Goal: Task Accomplishment & Management: Manage account settings

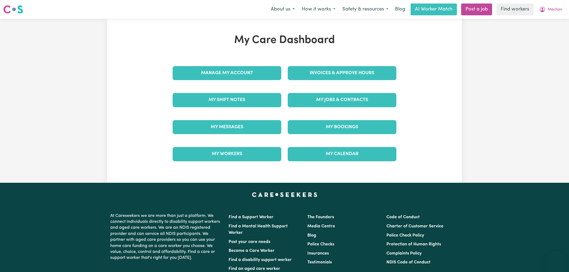
click at [313, 74] on link "Invoices & Approve Hours" at bounding box center [342, 73] width 109 height 14
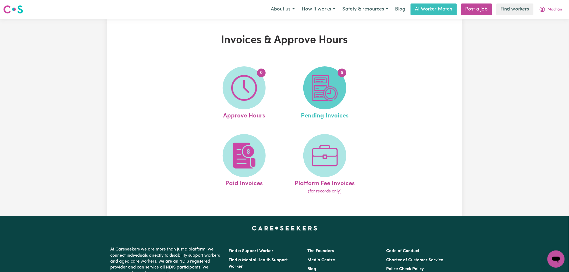
click at [320, 96] on img at bounding box center [325, 88] width 26 height 26
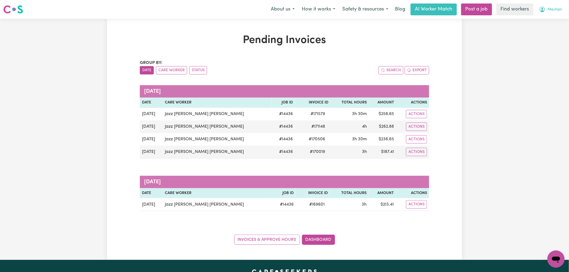
click at [547, 11] on span "Machan" at bounding box center [554, 10] width 15 height 6
click at [548, 18] on link "My Dashboard" at bounding box center [544, 21] width 42 height 10
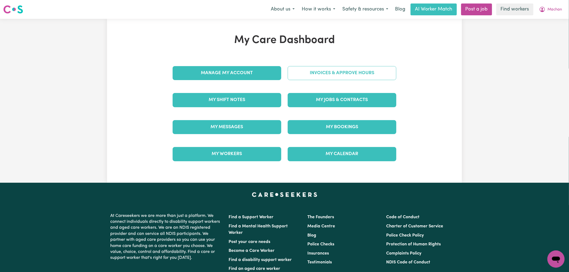
click at [373, 73] on link "Invoices & Approve Hours" at bounding box center [342, 73] width 109 height 14
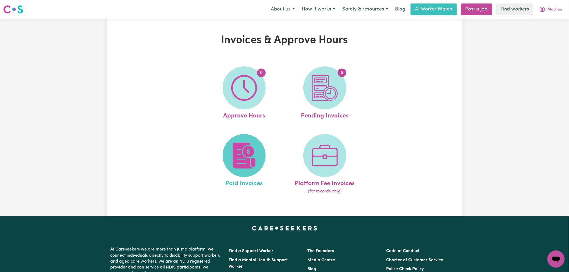
click at [243, 157] on img at bounding box center [244, 156] width 26 height 26
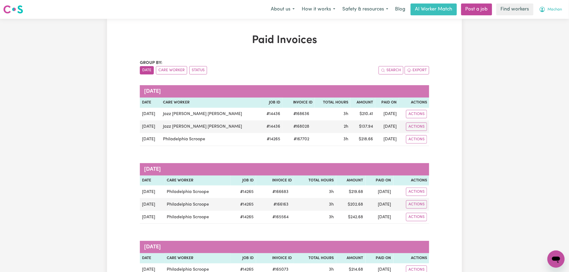
click at [548, 9] on span "Machan" at bounding box center [554, 10] width 15 height 6
click at [550, 23] on link "My Dashboard" at bounding box center [544, 21] width 42 height 10
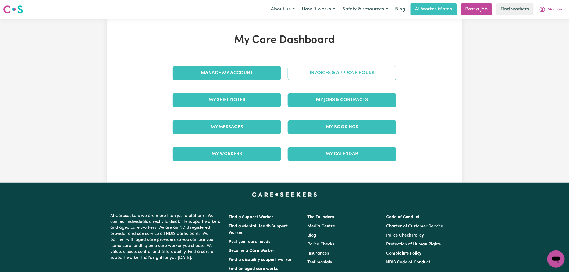
click at [377, 77] on link "Invoices & Approve Hours" at bounding box center [342, 73] width 109 height 14
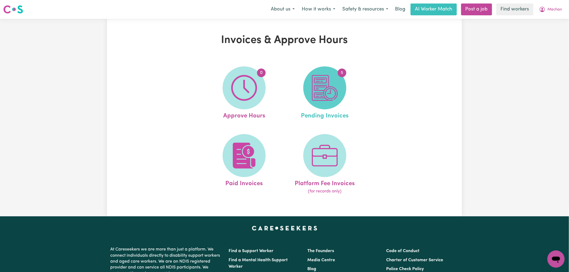
click at [332, 94] on img at bounding box center [325, 88] width 26 height 26
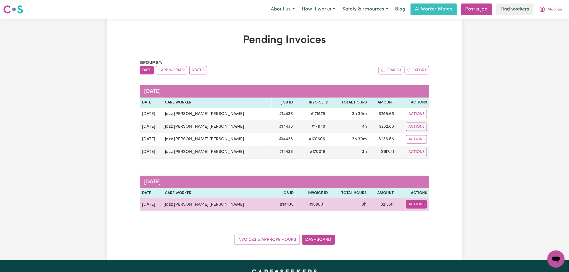
click at [421, 203] on button "Actions" at bounding box center [416, 204] width 21 height 8
click at [424, 216] on link "Download Invoice" at bounding box center [438, 217] width 49 height 11
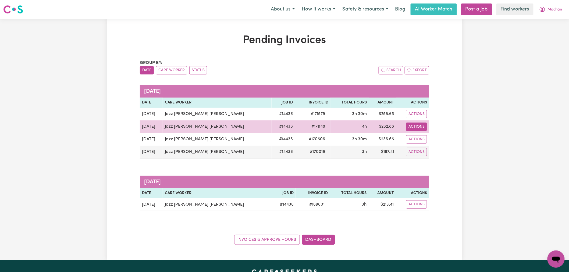
click at [423, 129] on button "Actions" at bounding box center [416, 127] width 21 height 8
click at [427, 141] on link "Download Invoice" at bounding box center [438, 139] width 49 height 11
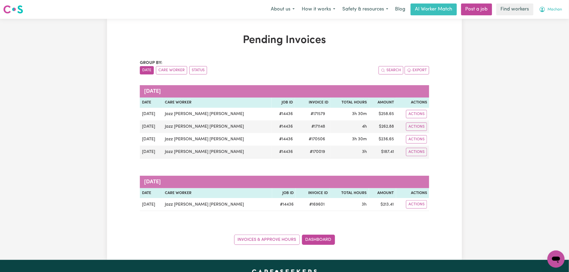
drag, startPoint x: 546, startPoint y: 11, endPoint x: 548, endPoint y: 15, distance: 4.2
click at [546, 11] on button "Machan" at bounding box center [550, 9] width 30 height 11
click at [550, 27] on link "Logout" at bounding box center [544, 31] width 42 height 10
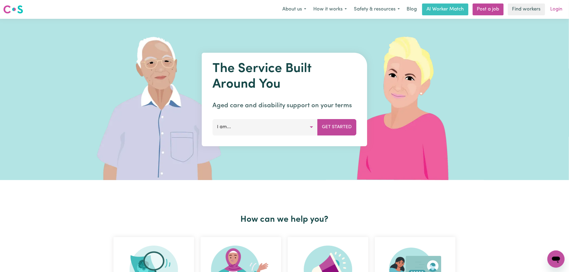
click at [562, 8] on link "Login" at bounding box center [556, 9] width 19 height 12
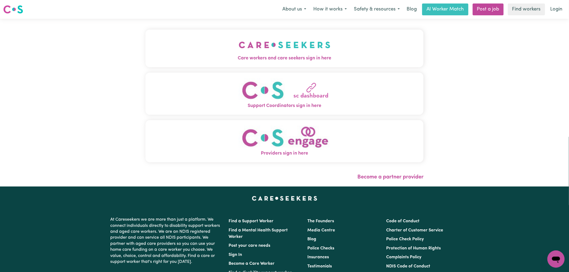
click at [229, 41] on button "Care workers and care seekers sign in here" at bounding box center [284, 49] width 278 height 38
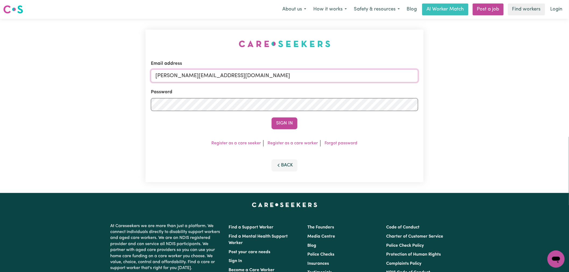
click at [272, 77] on input "[PERSON_NAME][EMAIL_ADDRESS][DOMAIN_NAME]" at bounding box center [284, 75] width 267 height 13
drag, startPoint x: 285, startPoint y: 76, endPoint x: 184, endPoint y: 69, distance: 101.1
click at [184, 69] on div "Email address [EMAIL_ADDRESS][DOMAIN_NAME]" at bounding box center [284, 71] width 267 height 22
click at [250, 79] on input "superuser~" at bounding box center [284, 75] width 267 height 13
click at [198, 74] on input "superuser~" at bounding box center [284, 75] width 267 height 13
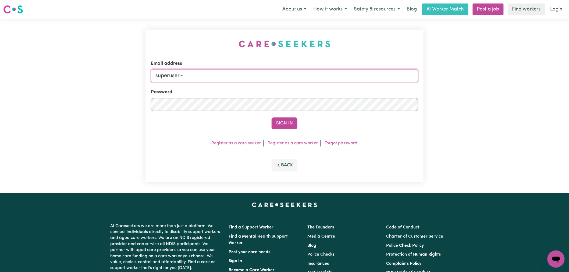
paste input "[EMAIL_ADDRESS][DOMAIN_NAME]"
type input "[EMAIL_ADDRESS][DOMAIN_NAME]"
click at [293, 127] on button "Sign In" at bounding box center [284, 123] width 26 height 12
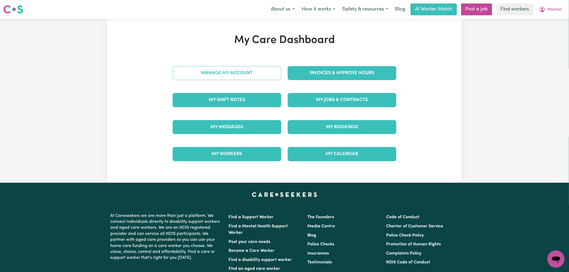
click at [253, 76] on link "Manage My Account" at bounding box center [227, 73] width 109 height 14
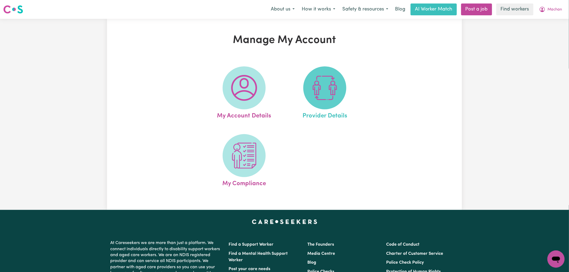
click at [326, 90] on img at bounding box center [325, 88] width 26 height 26
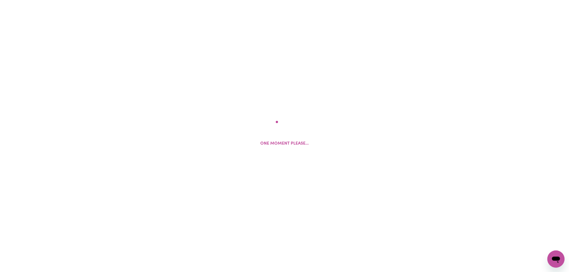
select select "NDIS_FUNDING_PLAN_MANAGED"
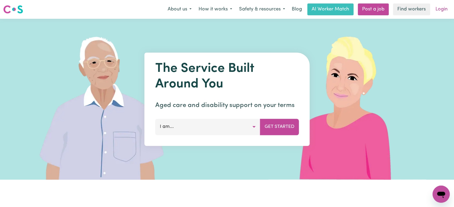
click at [444, 13] on link "Login" at bounding box center [441, 9] width 19 height 12
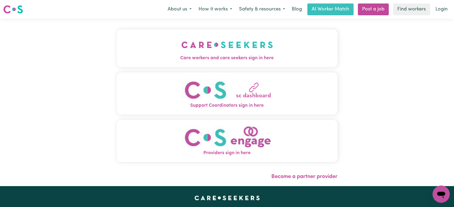
click at [166, 56] on span "Care workers and care seekers sign in here" at bounding box center [227, 58] width 221 height 7
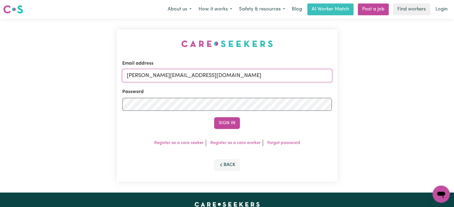
click at [228, 74] on input "[PERSON_NAME][EMAIL_ADDRESS][DOMAIN_NAME]" at bounding box center [227, 75] width 210 height 13
drag, startPoint x: 263, startPoint y: 78, endPoint x: 155, endPoint y: 78, distance: 107.8
click at [155, 78] on input "superuser~LeviSmithYD@careseekers.com.au" at bounding box center [227, 75] width 210 height 13
type input "superuser~LeviSmithYD@careseekers.com.au"
click at [223, 123] on button "Sign In" at bounding box center [227, 123] width 26 height 12
